Goal: Task Accomplishment & Management: Manage account settings

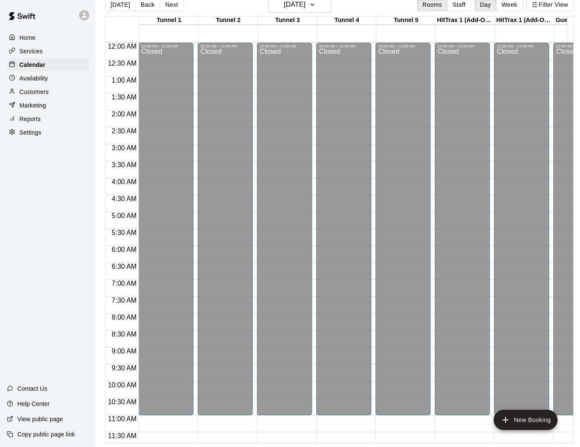
scroll to position [253, 0]
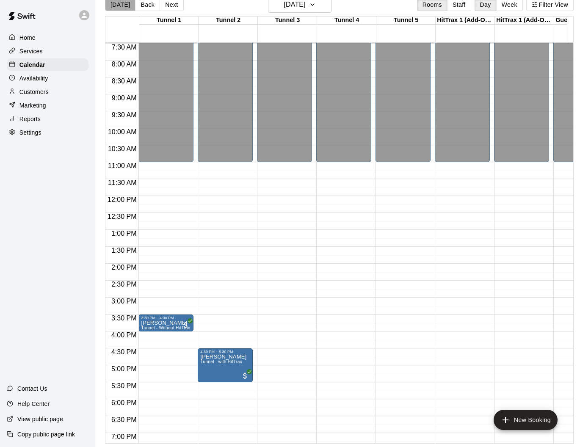
click at [121, 4] on button "[DATE]" at bounding box center [120, 4] width 30 height 13
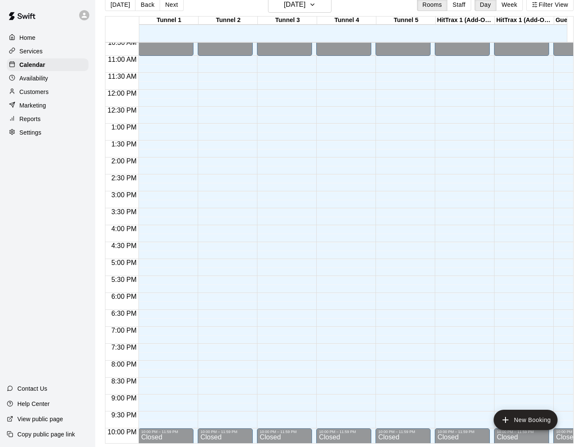
scroll to position [355, 0]
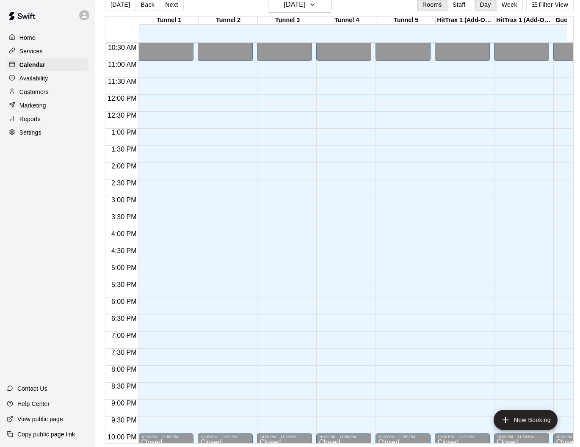
click at [36, 89] on p "Customers" at bounding box center [33, 92] width 29 height 8
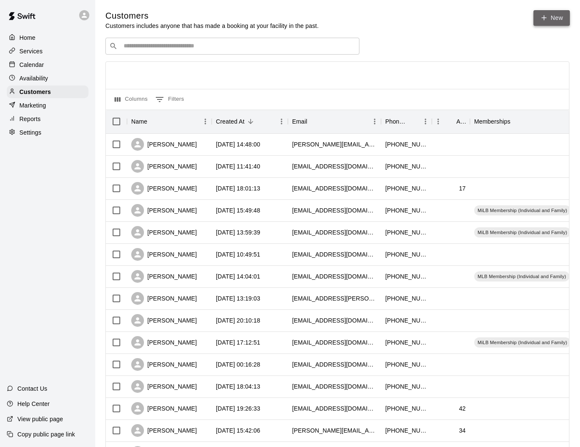
click at [546, 19] on icon at bounding box center [544, 18] width 8 height 8
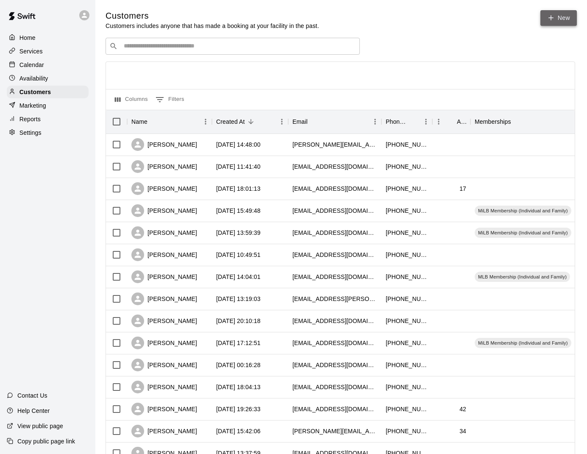
select select "**"
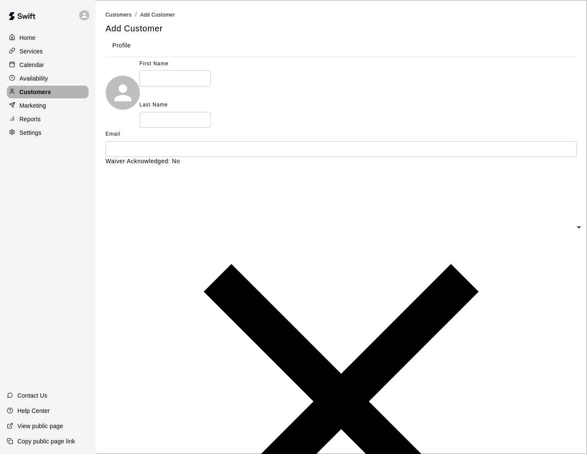
click at [39, 89] on p "Customers" at bounding box center [34, 92] width 31 height 8
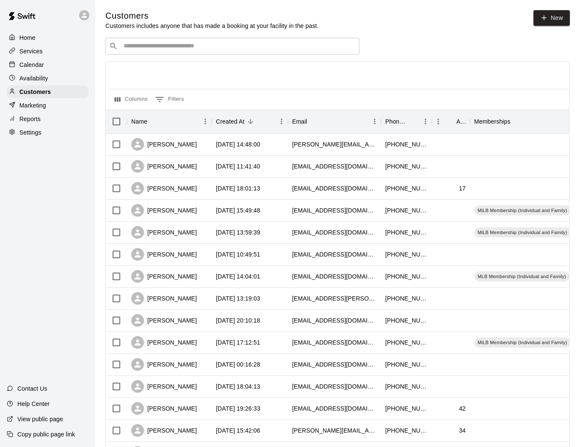
click at [34, 104] on p "Marketing" at bounding box center [32, 105] width 27 height 8
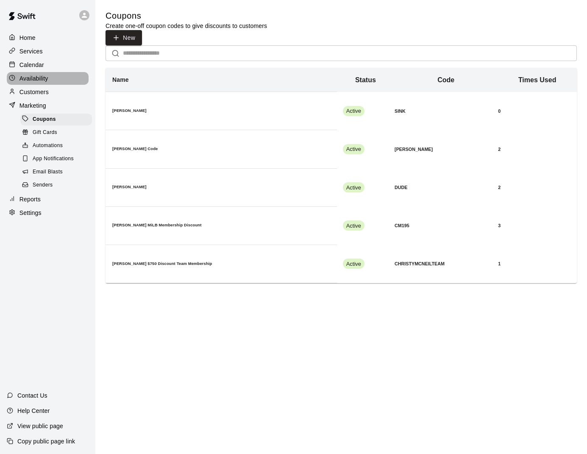
click at [29, 79] on p "Availability" at bounding box center [33, 78] width 29 height 8
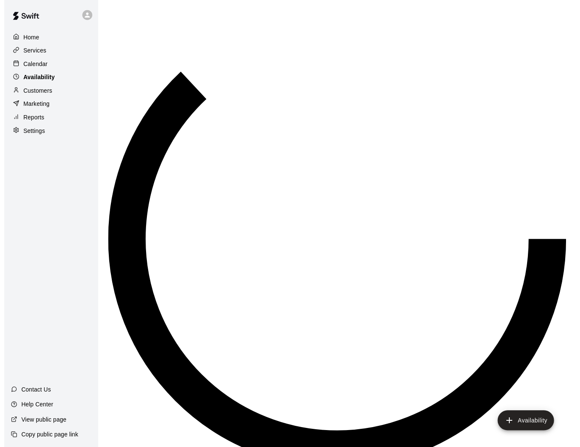
scroll to position [316, 0]
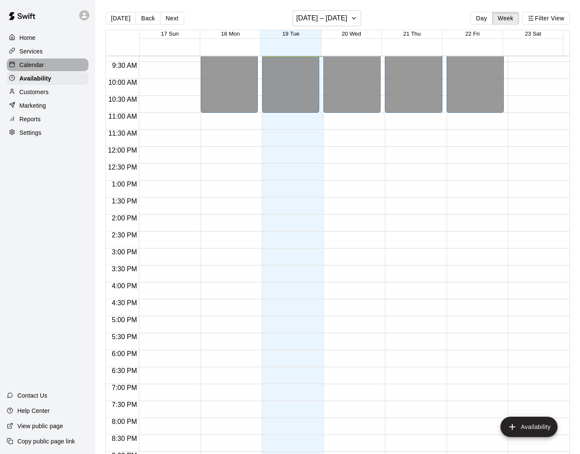
click at [30, 63] on p "Calendar" at bounding box center [31, 65] width 25 height 8
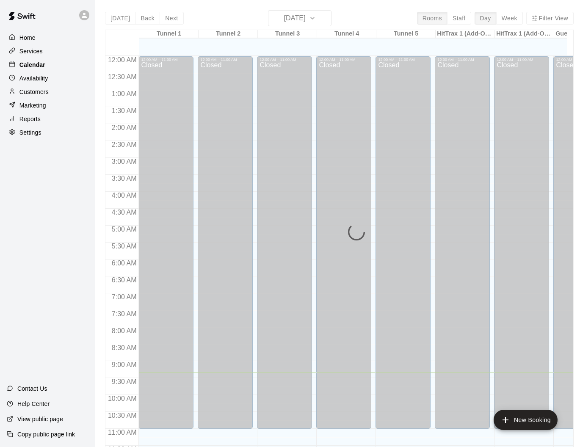
scroll to position [316, 0]
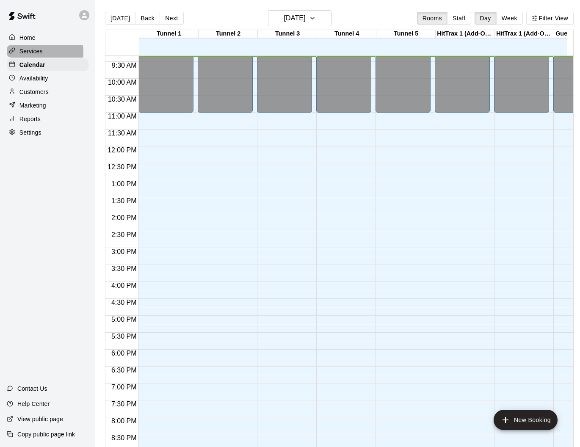
click at [36, 52] on p "Services" at bounding box center [30, 51] width 23 height 8
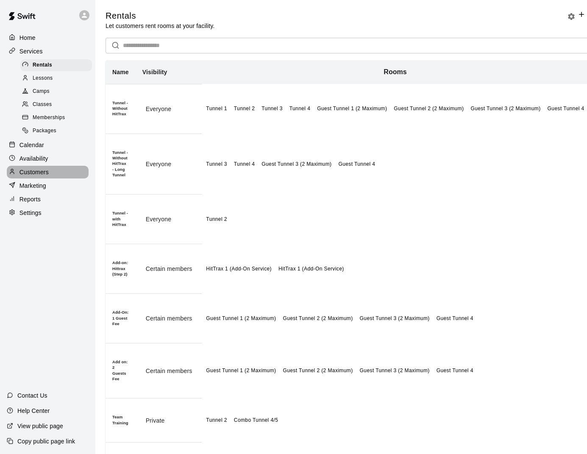
click at [33, 168] on p "Customers" at bounding box center [33, 172] width 29 height 8
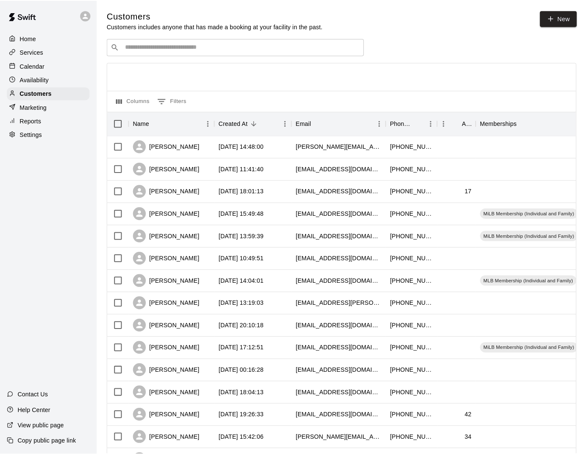
scroll to position [6, 0]
click at [32, 50] on p "Services" at bounding box center [30, 51] width 23 height 8
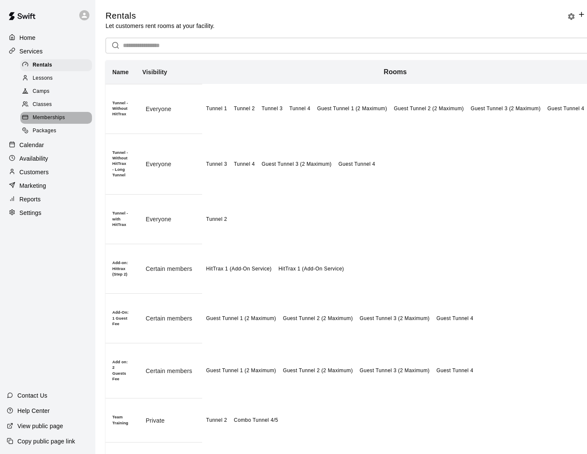
click at [47, 112] on div "Memberships" at bounding box center [56, 118] width 72 height 12
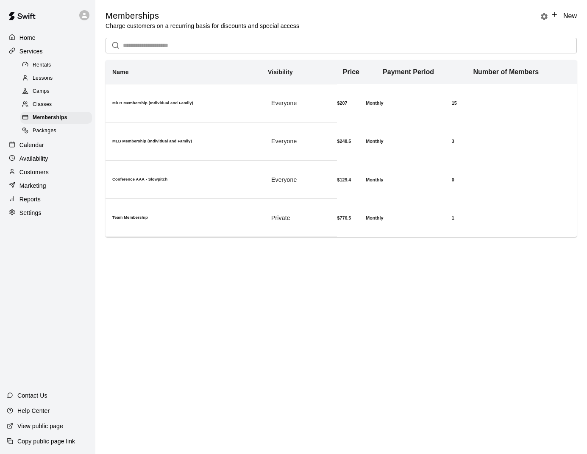
click at [550, 19] on link "New" at bounding box center [563, 15] width 26 height 7
click at [231, 260] on html "Home Services Rentals Lessons Camps Classes Memberships Packages Calendar Avail…" at bounding box center [293, 130] width 587 height 260
click at [198, 260] on html "Home Services Rentals Lessons Camps Classes Memberships Packages Calendar Avail…" at bounding box center [293, 130] width 587 height 260
